Goal: Task Accomplishment & Management: Manage account settings

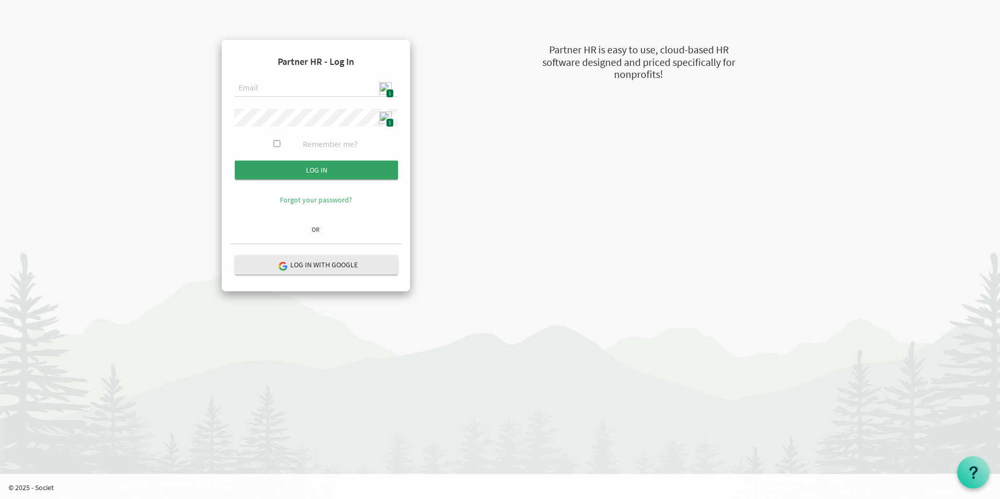
type input "[EMAIL_ADDRESS][DOMAIN_NAME]"
click at [346, 171] on input "Log in" at bounding box center [316, 170] width 163 height 19
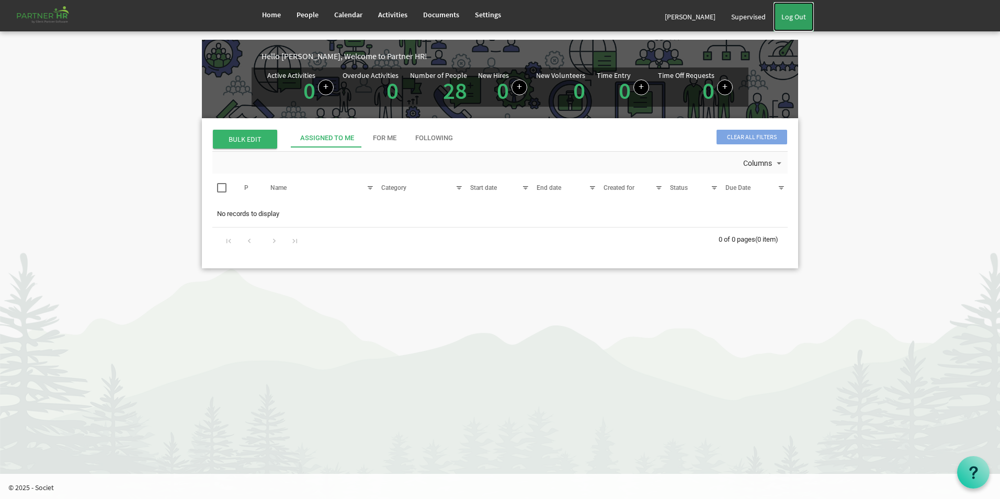
click at [807, 17] on link "Log Out" at bounding box center [794, 16] width 40 height 29
